Goal: Navigation & Orientation: Find specific page/section

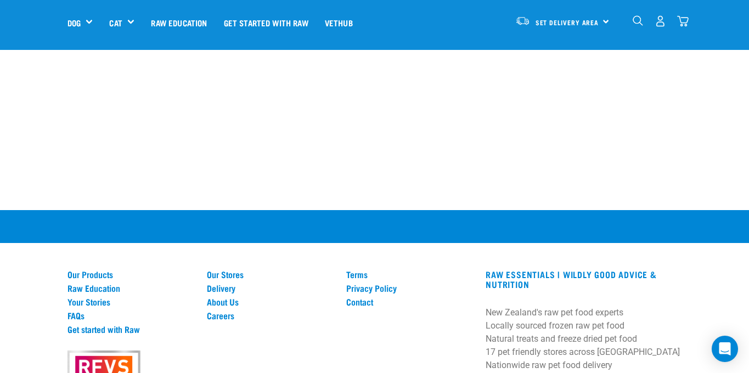
scroll to position [939, 0]
